Goal: Task Accomplishment & Management: Manage account settings

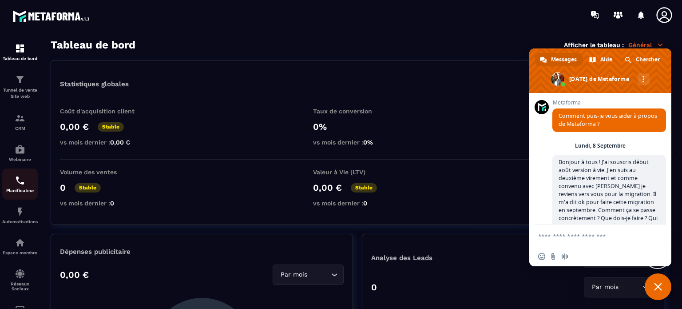
scroll to position [6121, 0]
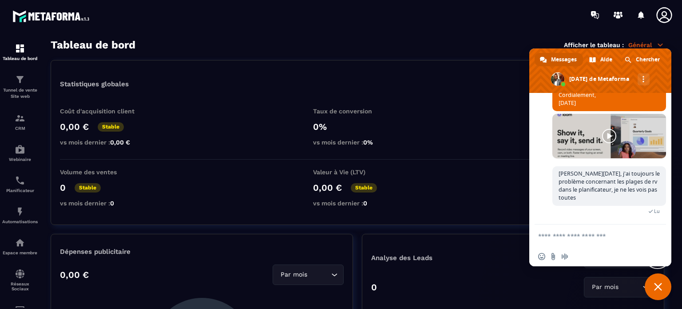
click at [655, 278] on span "Fermer le chat" at bounding box center [658, 286] width 27 height 27
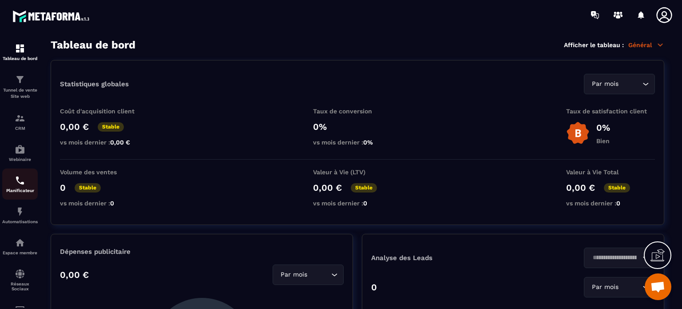
click at [20, 188] on div "Planificateur" at bounding box center [20, 184] width 36 height 18
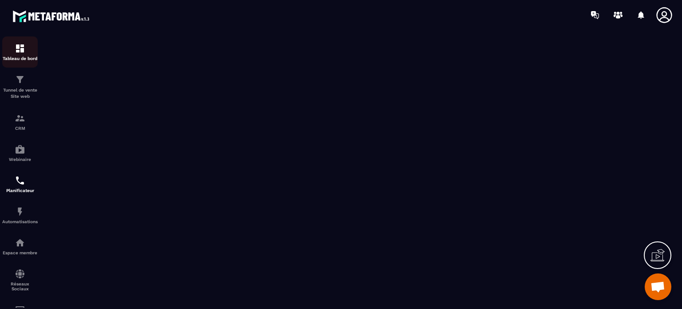
click at [16, 51] on img at bounding box center [20, 48] width 11 height 11
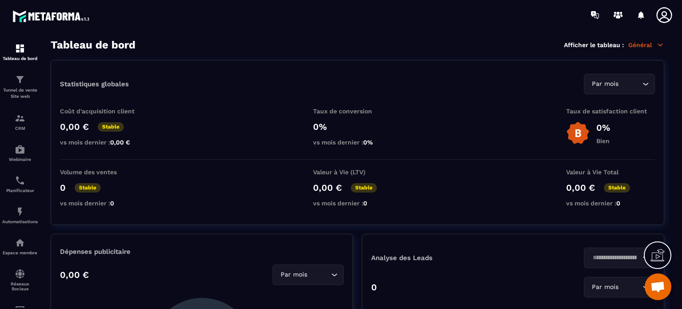
click at [662, 12] on icon at bounding box center [664, 15] width 16 height 16
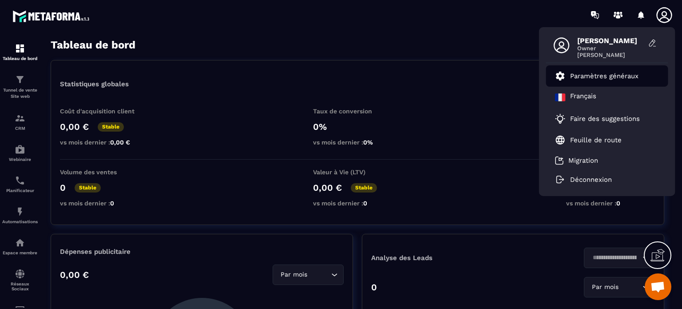
click at [586, 79] on p "Paramètres généraux" at bounding box center [604, 76] width 68 height 8
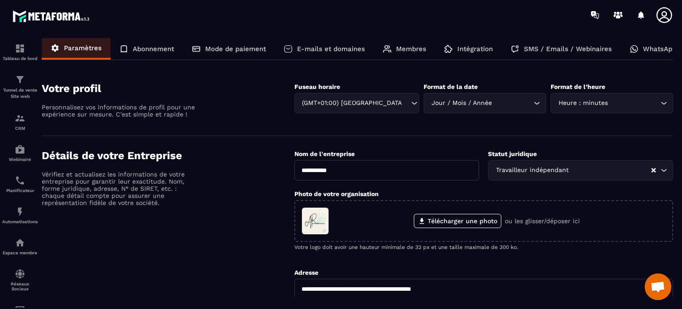
click at [162, 47] on p "Abonnement" at bounding box center [153, 49] width 41 height 8
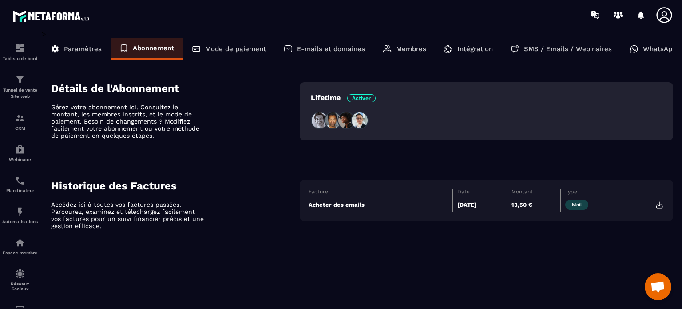
click at [237, 49] on p "Mode de paiement" at bounding box center [235, 49] width 61 height 8
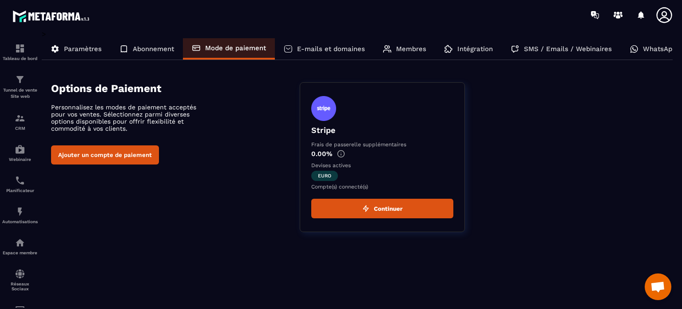
click at [321, 50] on p "E-mails et domaines" at bounding box center [331, 49] width 68 height 8
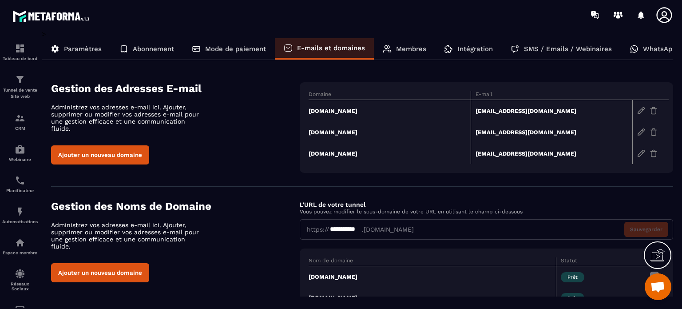
click at [403, 47] on p "Membres" at bounding box center [411, 49] width 30 height 8
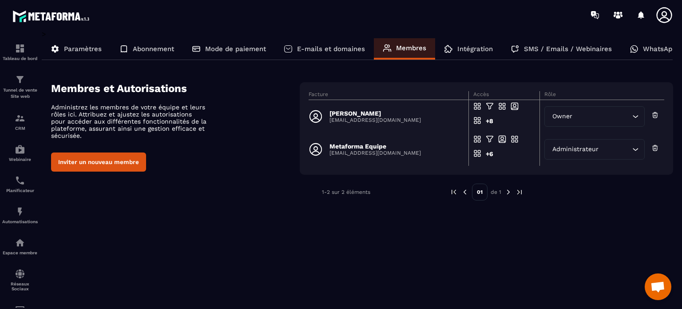
click at [538, 51] on p "SMS / Emails / Webinaires" at bounding box center [568, 49] width 88 height 8
